Goal: Task Accomplishment & Management: Manage account settings

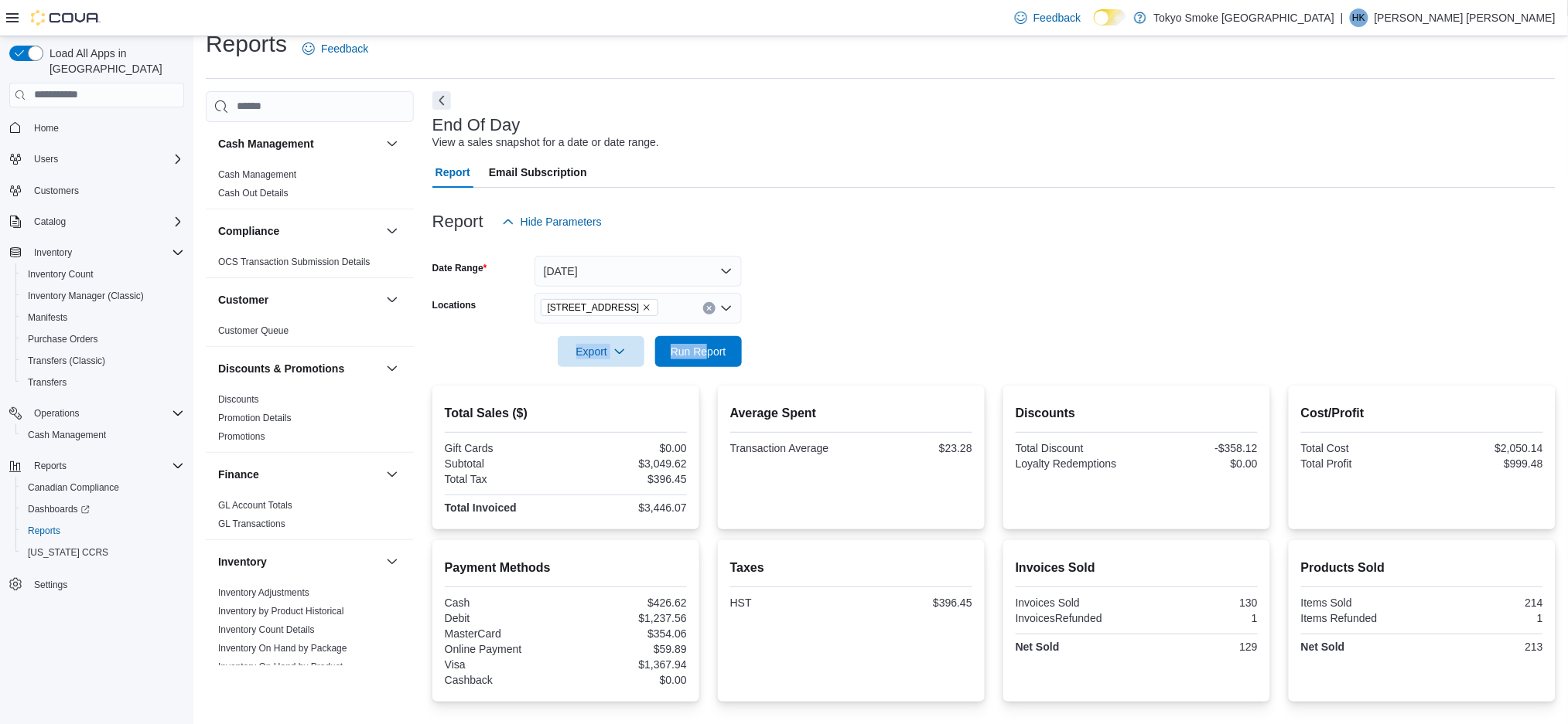
scroll to position [626, 0]
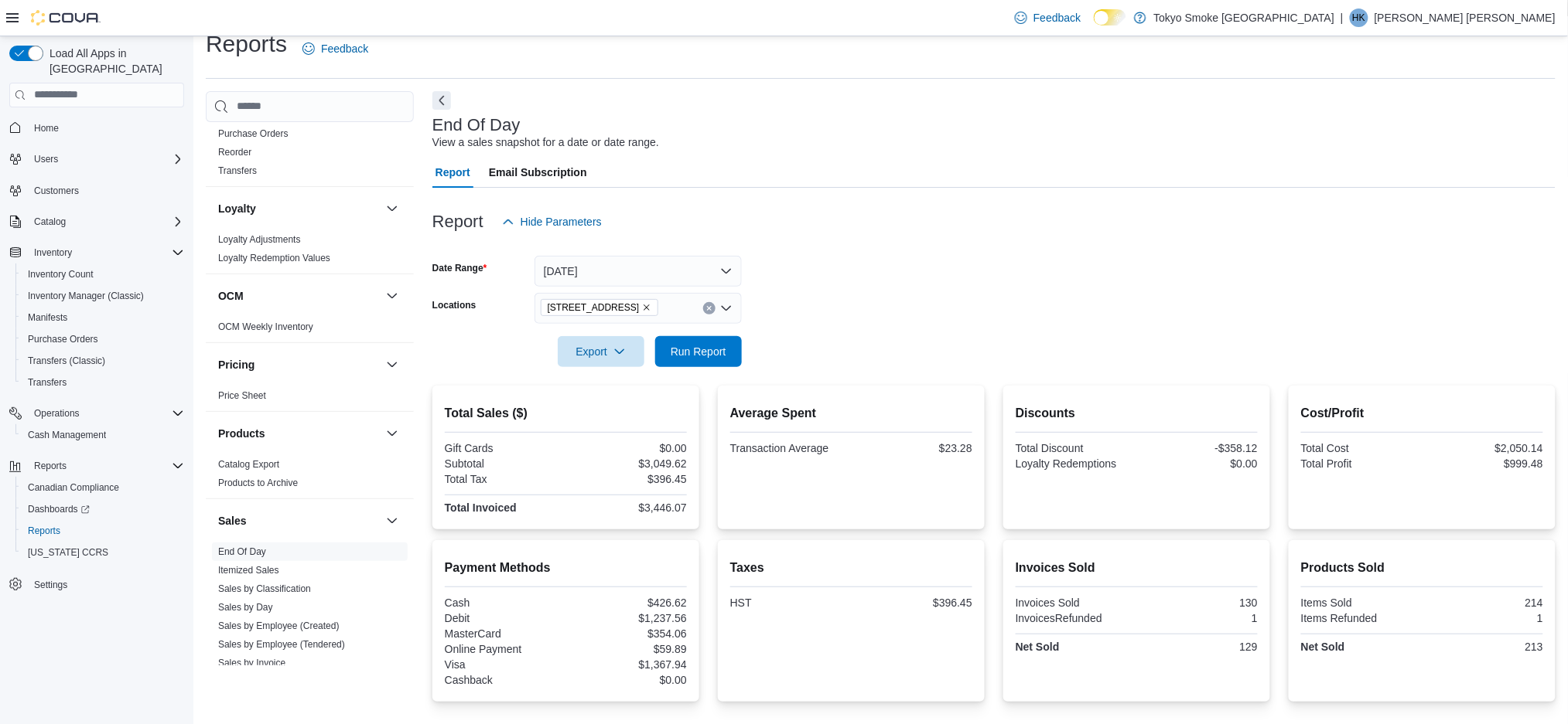
click at [1548, 15] on p "[PERSON_NAME] [PERSON_NAME]" at bounding box center [1464, 18] width 181 height 19
click at [1462, 141] on button "Sign Out" at bounding box center [1479, 152] width 142 height 25
